Goal: Task Accomplishment & Management: Manage account settings

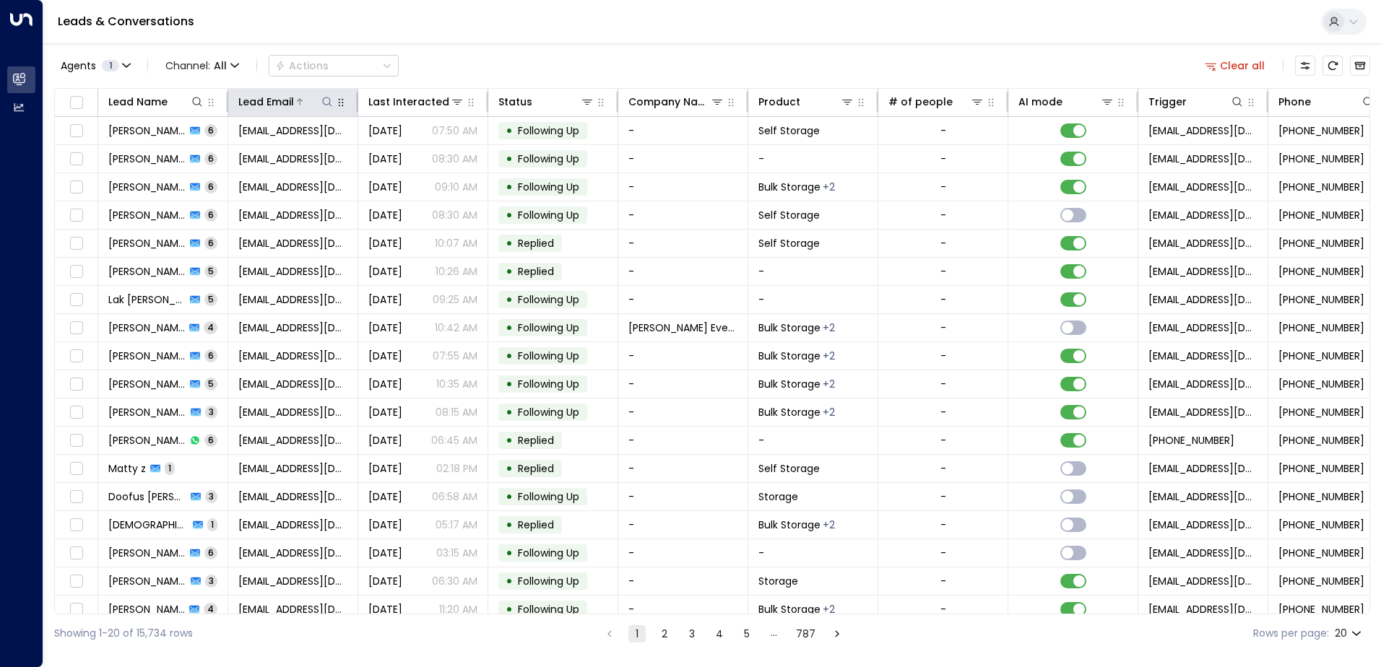
click at [326, 101] on icon at bounding box center [327, 102] width 12 height 12
type input "**********"
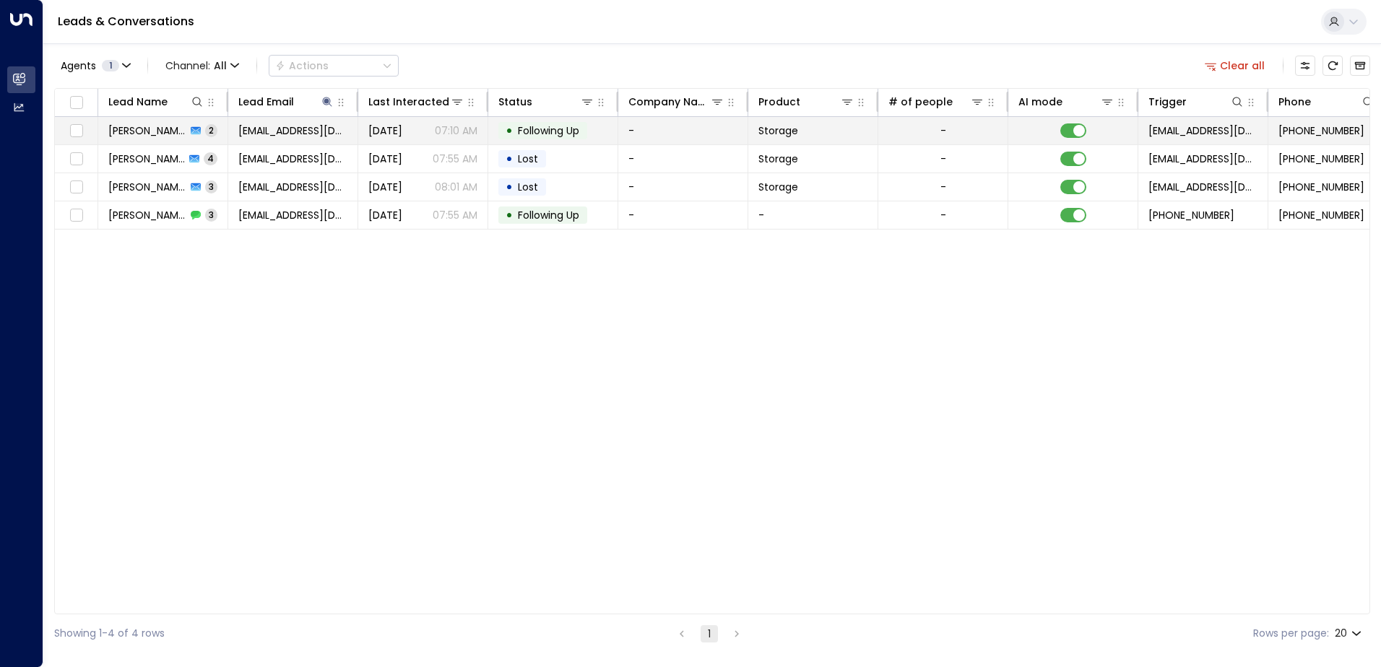
click at [688, 136] on td "-" at bounding box center [683, 130] width 130 height 27
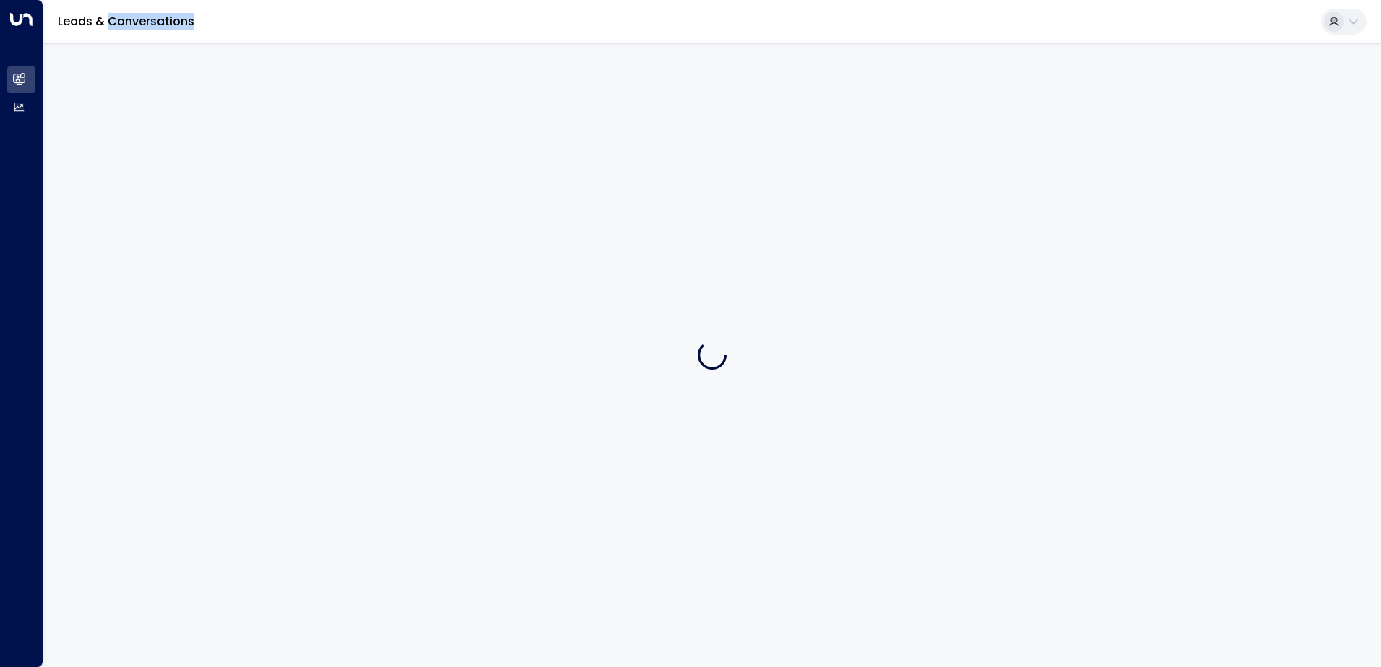
click at [688, 136] on div at bounding box center [711, 354] width 1337 height 623
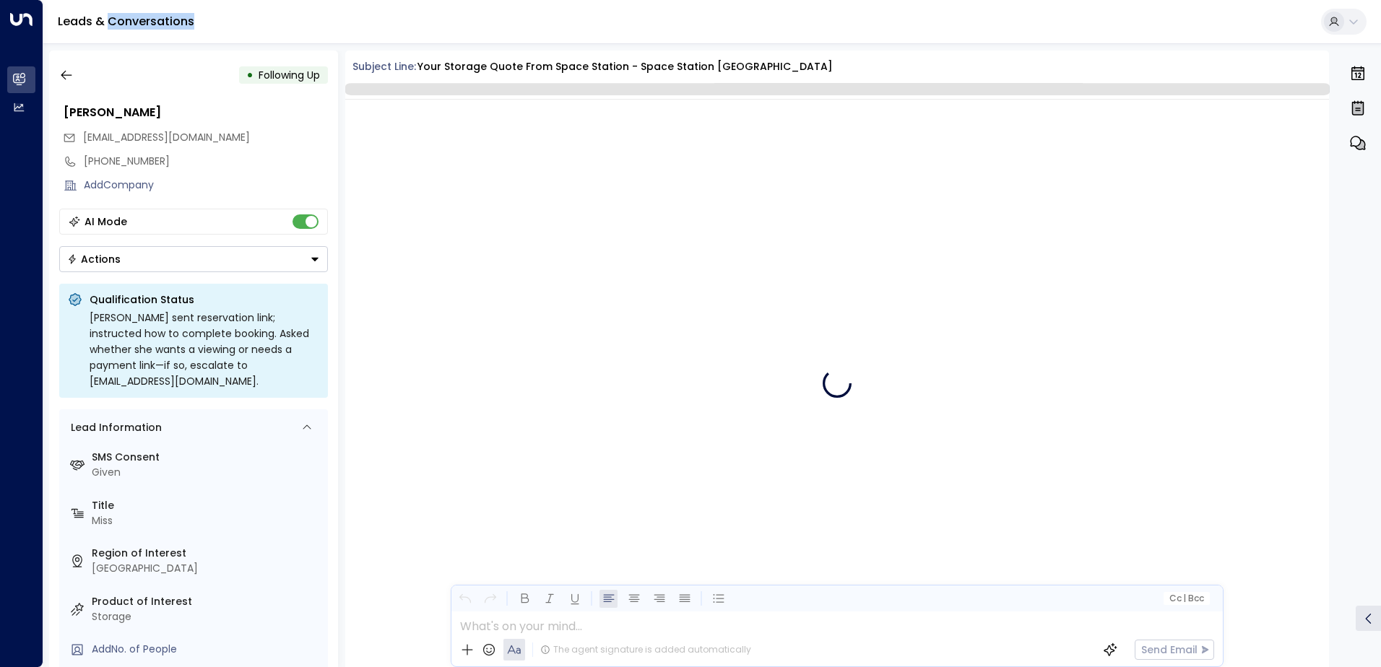
scroll to position [1678, 0]
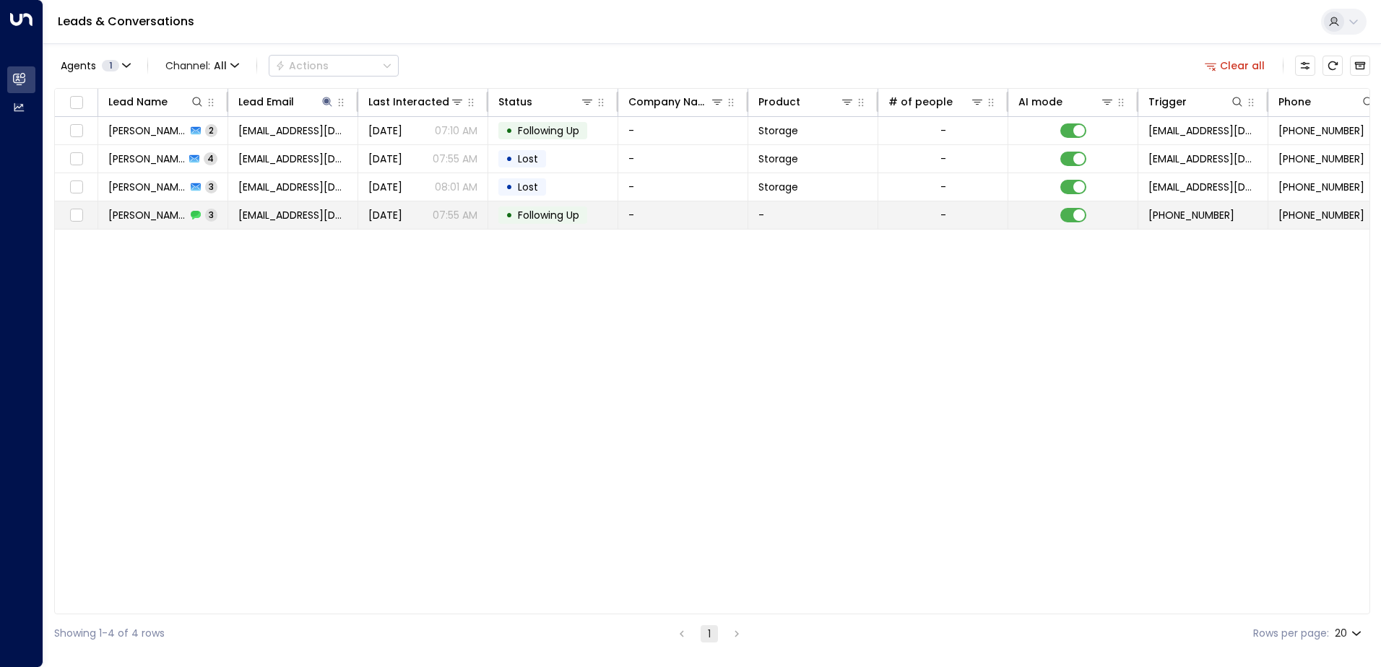
click at [565, 205] on td "• Following Up" at bounding box center [553, 214] width 130 height 27
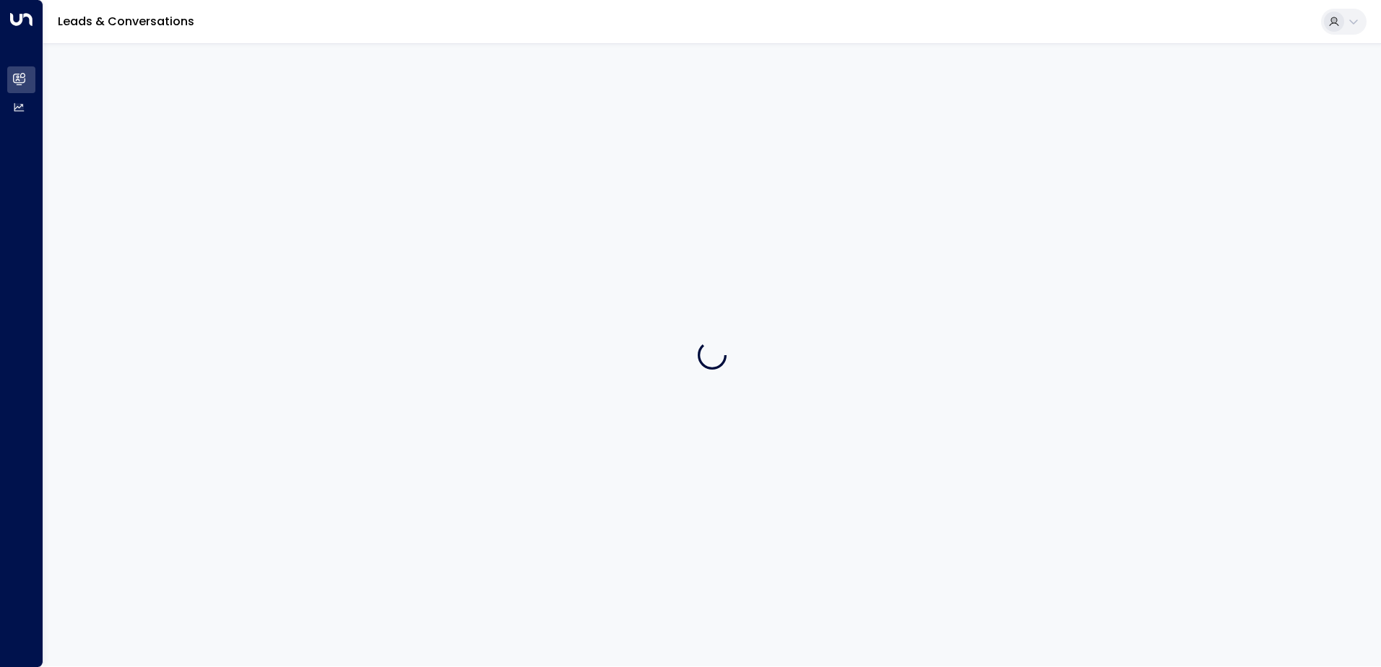
click at [568, 210] on div at bounding box center [711, 354] width 1337 height 623
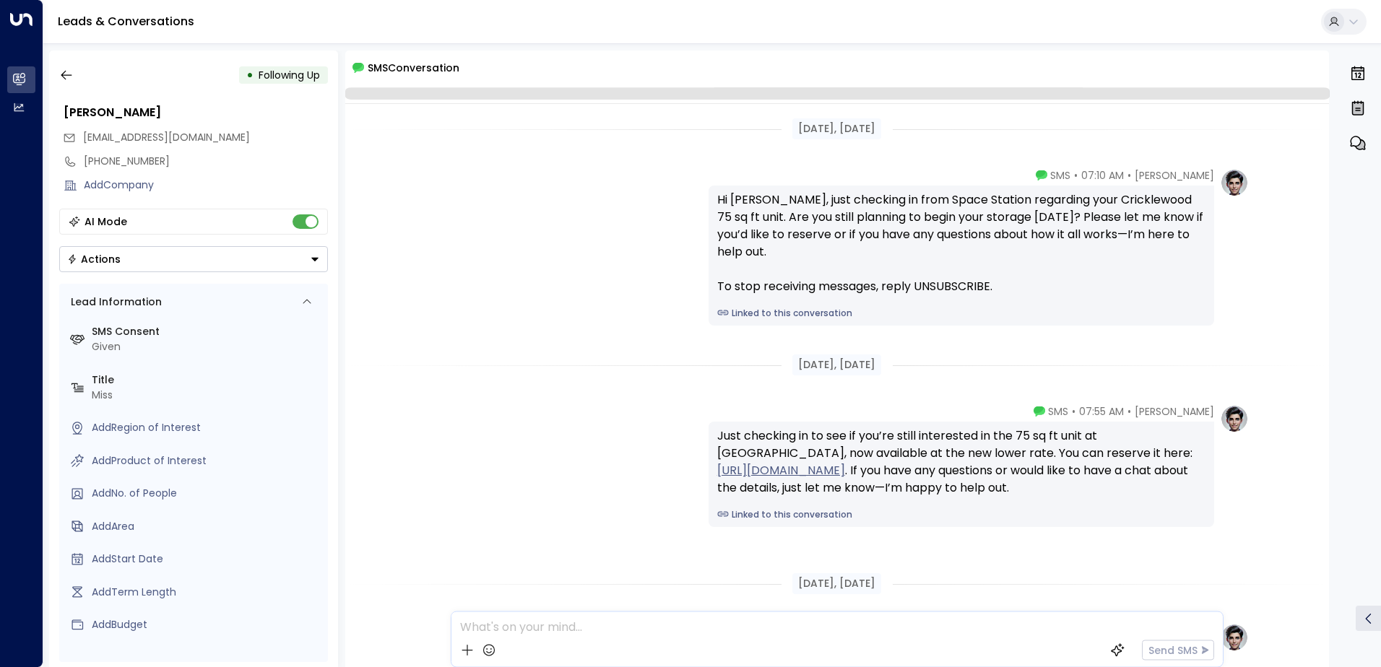
scroll to position [223, 0]
